Goal: Use online tool/utility: Utilize a website feature to perform a specific function

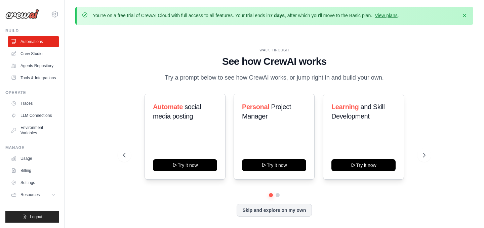
scroll to position [23, 0]
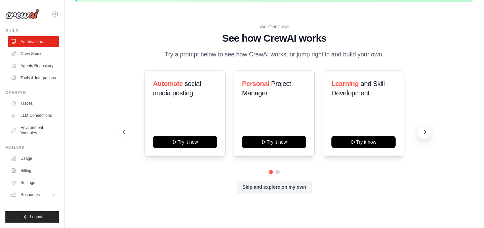
click at [426, 136] on icon at bounding box center [425, 132] width 7 height 7
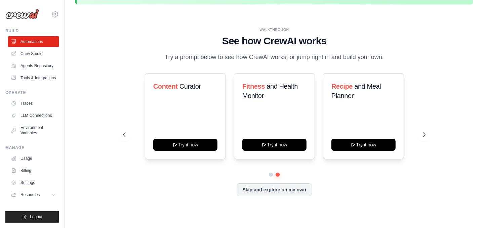
scroll to position [17, 0]
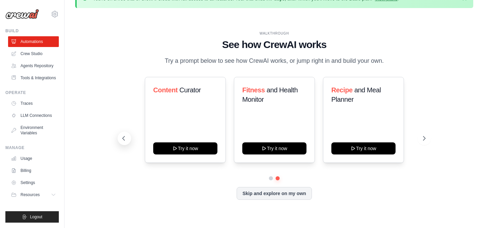
click at [125, 142] on icon at bounding box center [123, 138] width 7 height 7
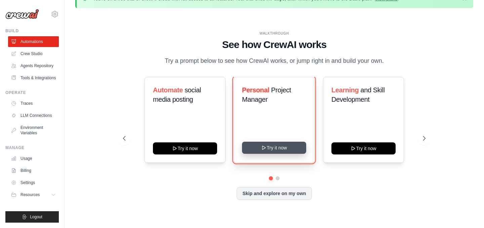
click at [294, 152] on button "Try it now" at bounding box center [274, 148] width 64 height 12
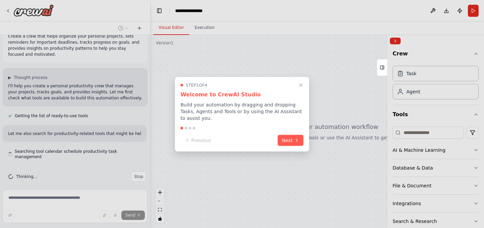
scroll to position [19, 0]
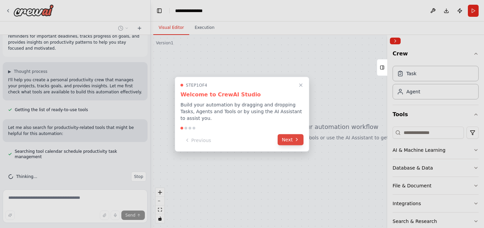
click at [289, 139] on button "Next" at bounding box center [291, 139] width 26 height 11
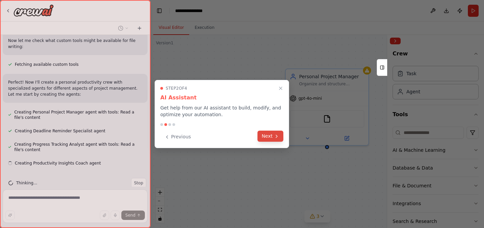
scroll to position [202, 0]
click at [265, 135] on button "Next" at bounding box center [271, 136] width 26 height 11
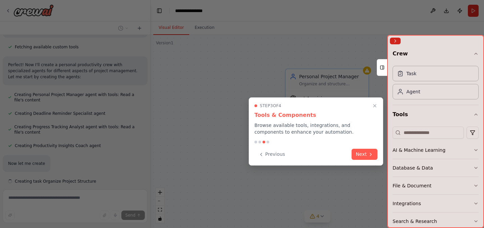
scroll to position [238, 0]
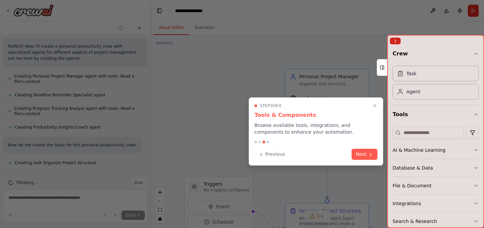
click at [364, 155] on button "Next" at bounding box center [365, 154] width 26 height 11
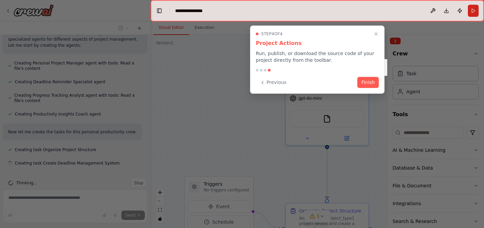
scroll to position [251, 0]
click at [365, 82] on button "Finish" at bounding box center [369, 81] width 22 height 11
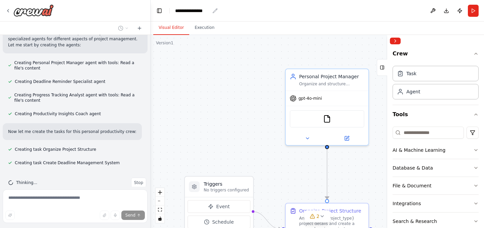
click at [205, 9] on div "**********" at bounding box center [192, 10] width 35 height 7
click at [212, 10] on div "**********" at bounding box center [208, 10] width 67 height 7
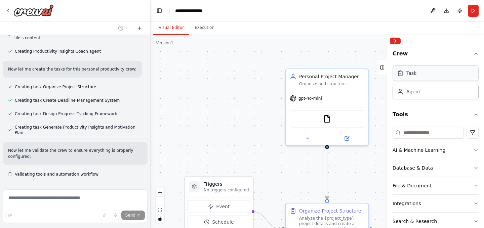
scroll to position [320, 0]
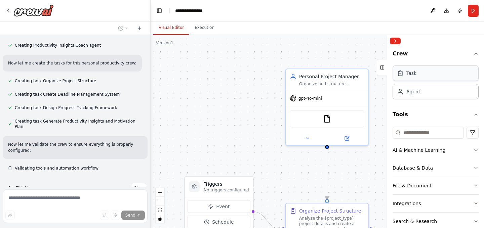
click at [428, 74] on div "Task" at bounding box center [436, 73] width 86 height 15
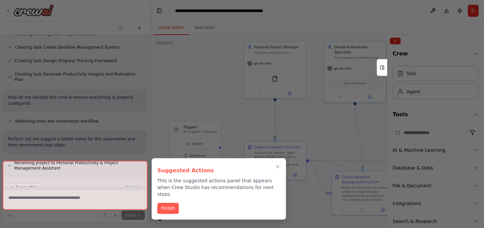
scroll to position [422, 0]
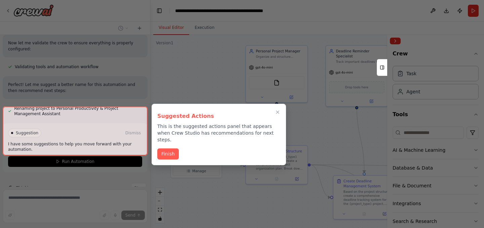
drag, startPoint x: 279, startPoint y: 104, endPoint x: 218, endPoint y: 73, distance: 67.9
click at [219, 73] on div "Create a crew that helps organize your personal projects, sets reminders for im…" at bounding box center [242, 114] width 484 height 228
click at [85, 148] on div at bounding box center [75, 131] width 145 height 49
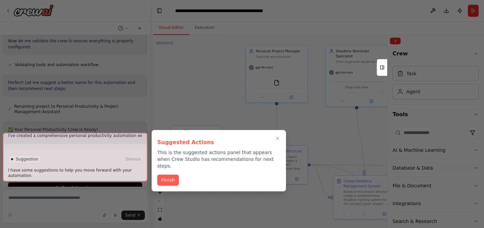
click at [172, 176] on button "Finish" at bounding box center [168, 180] width 22 height 11
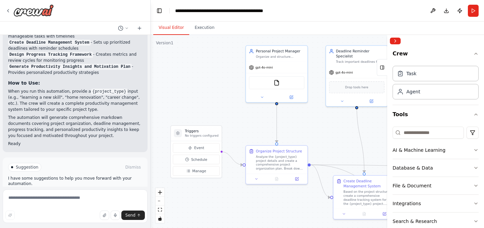
scroll to position [623, 0]
